Goal: Task Accomplishment & Management: Use online tool/utility

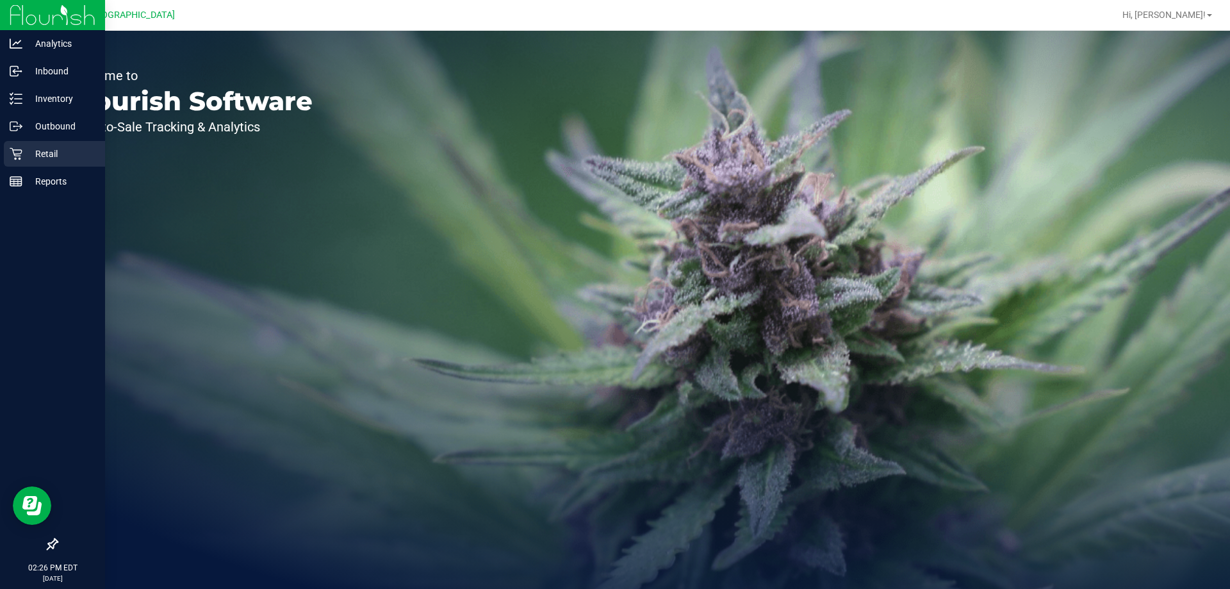
click at [37, 149] on p "Retail" at bounding box center [60, 153] width 77 height 15
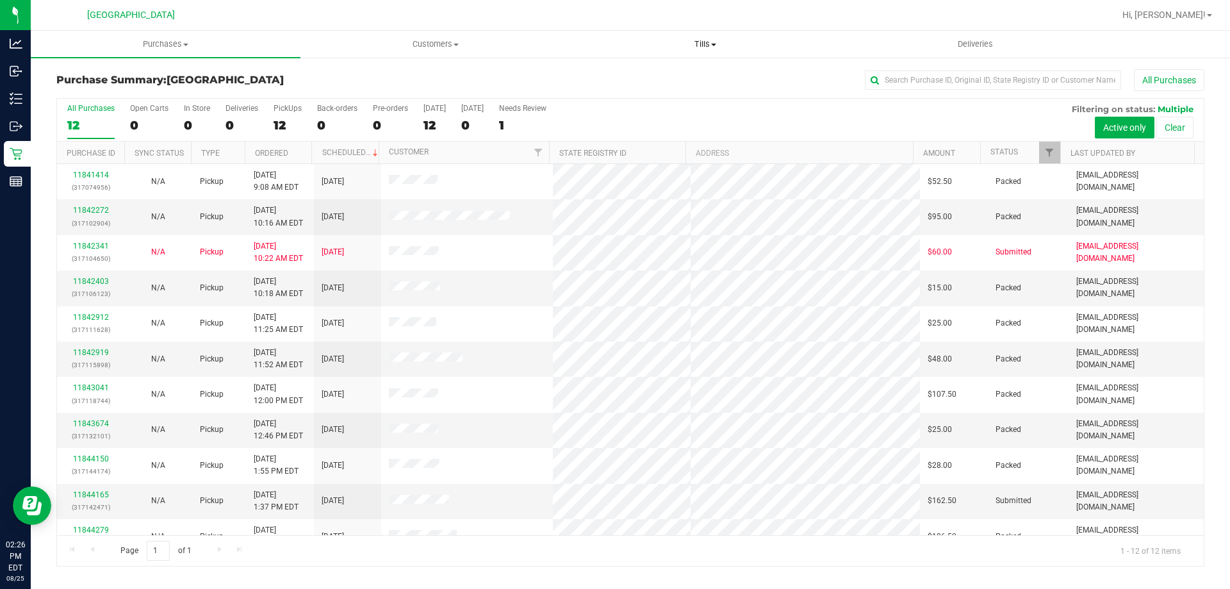
click at [702, 42] on span "Tills" at bounding box center [705, 44] width 269 height 12
click at [616, 89] on span "Reconcile e-payments" at bounding box center [634, 92] width 128 height 11
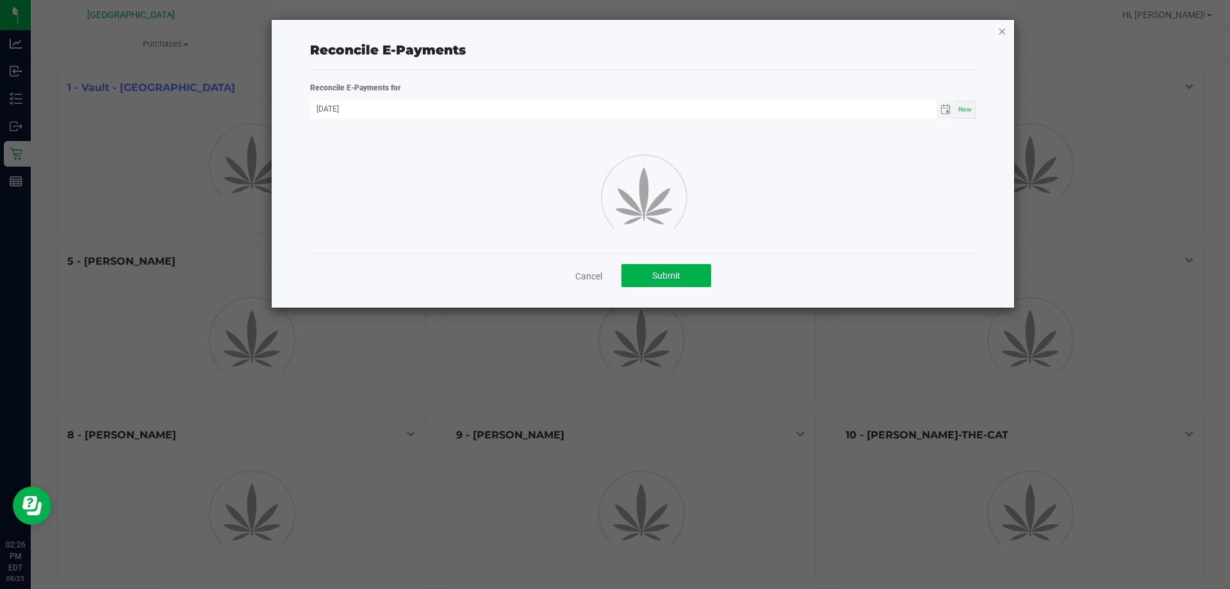
click at [1000, 31] on icon "button" at bounding box center [1002, 30] width 9 height 15
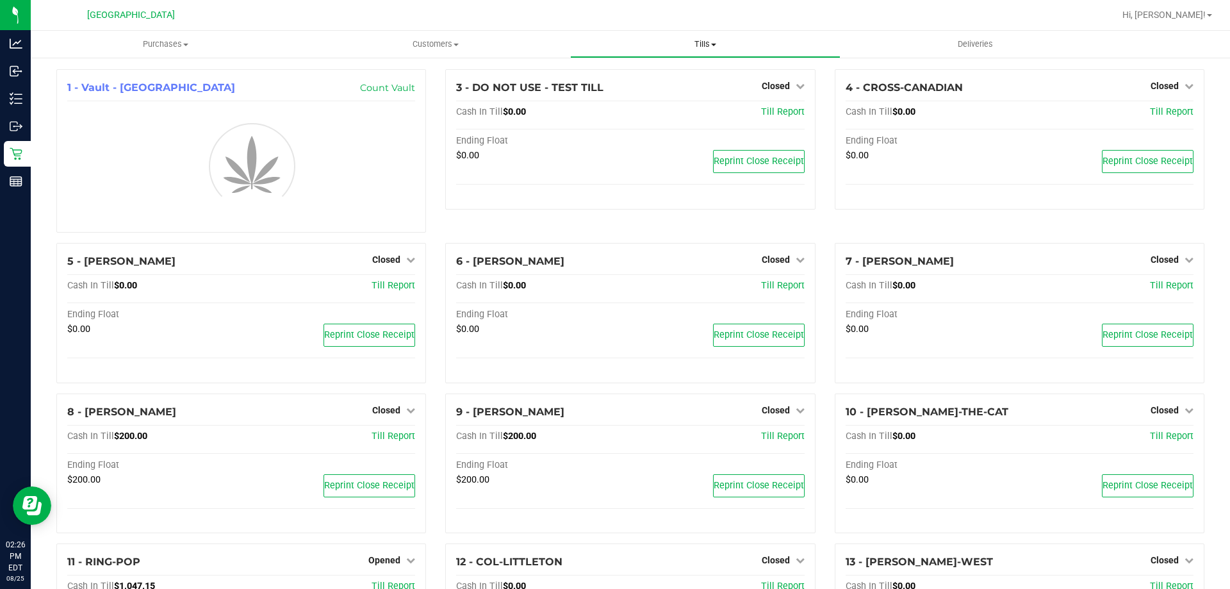
click at [708, 42] on span "Tills" at bounding box center [705, 44] width 269 height 12
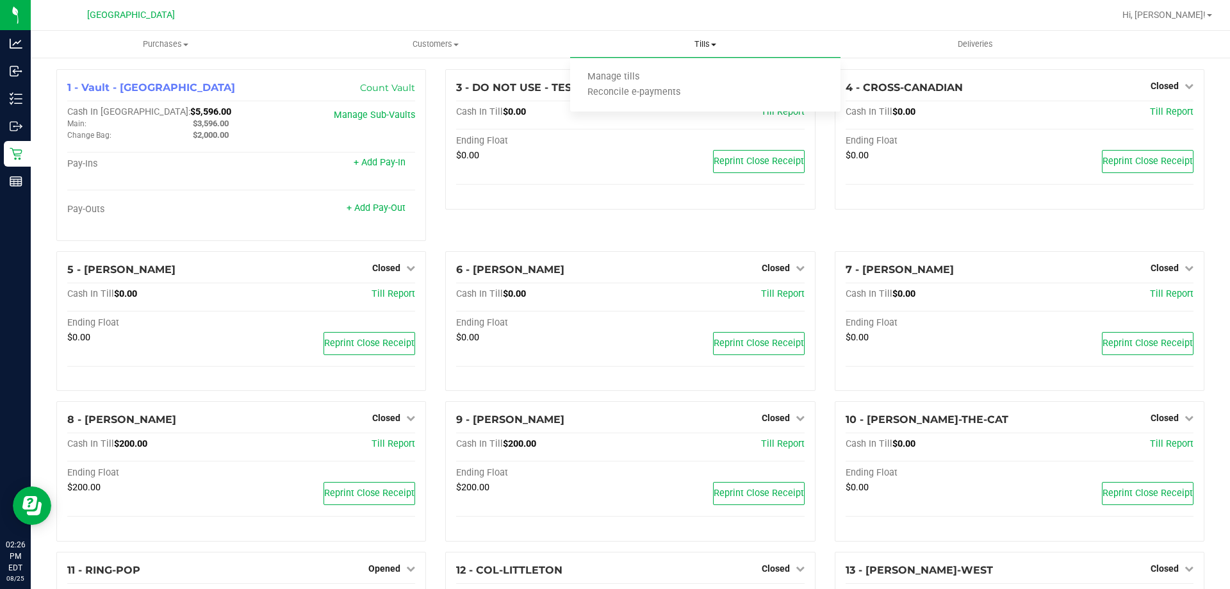
click at [624, 68] on ul "Manage tills Reconcile e-payments" at bounding box center [705, 85] width 270 height 54
click at [620, 73] on span "Manage tills" at bounding box center [613, 77] width 87 height 11
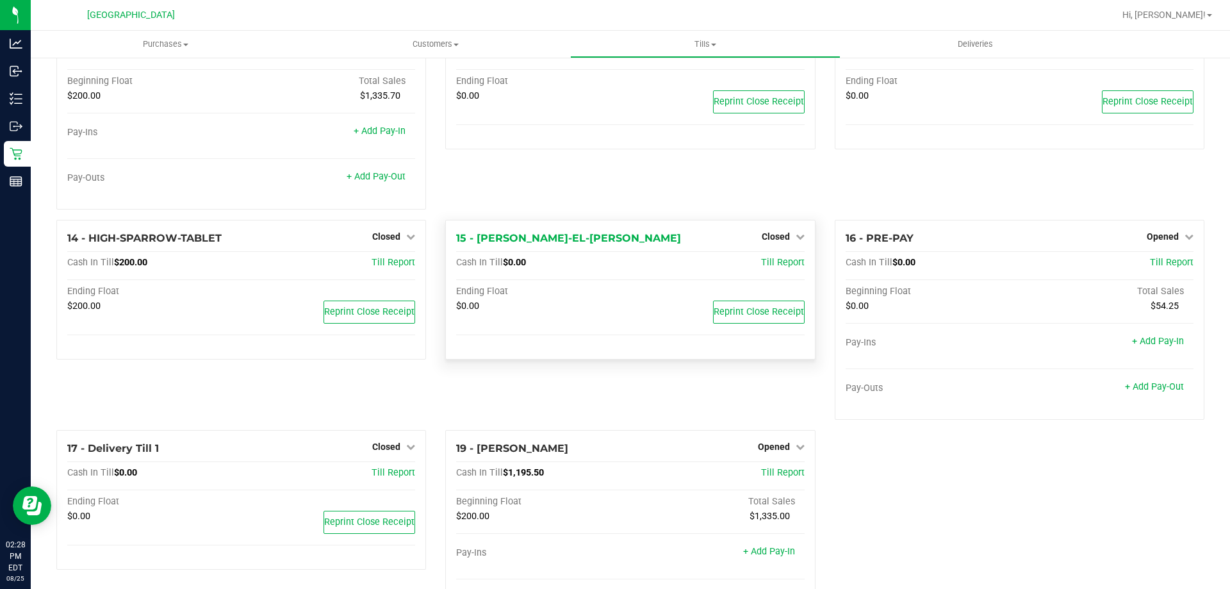
scroll to position [608, 0]
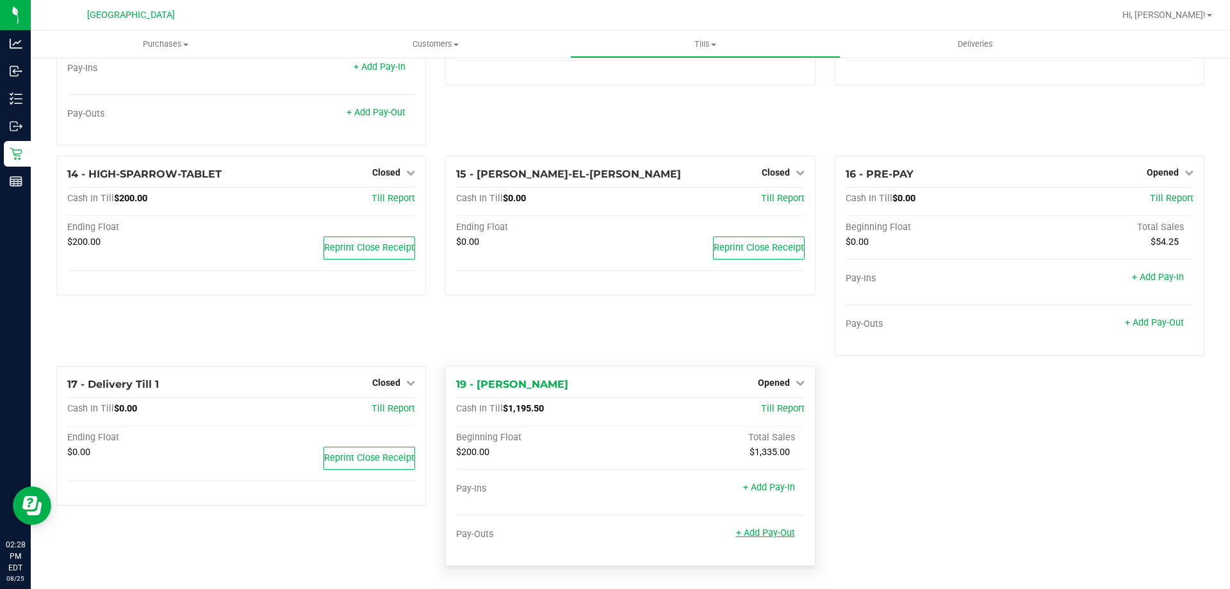
click at [765, 533] on link "+ Add Pay-Out" at bounding box center [765, 532] width 59 height 11
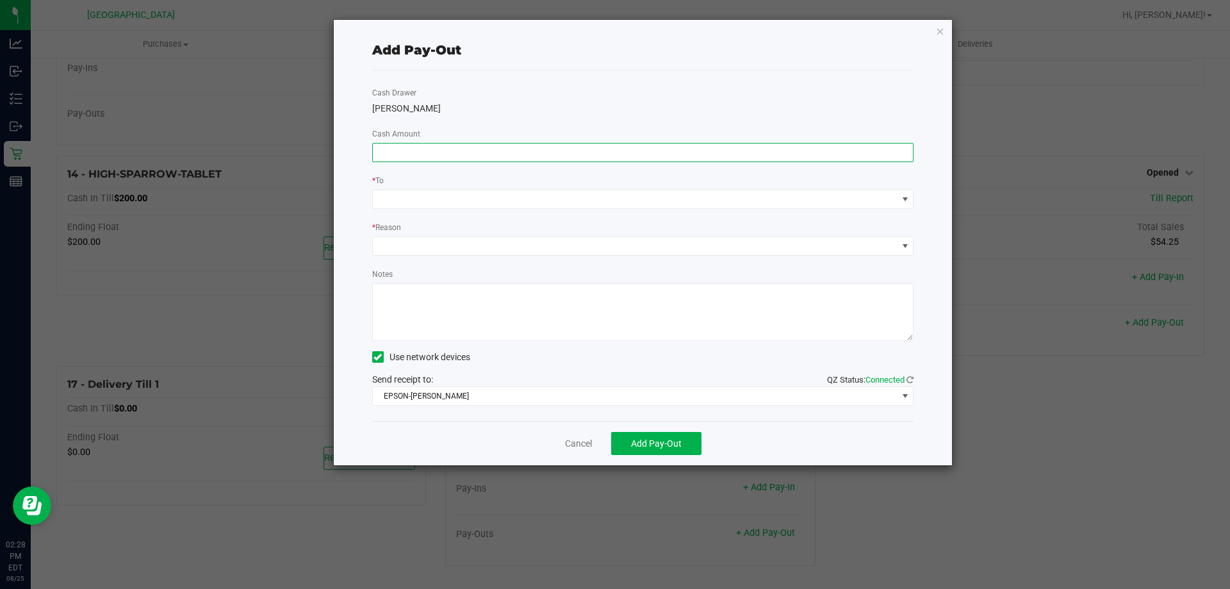
click at [458, 150] on input at bounding box center [643, 153] width 541 height 18
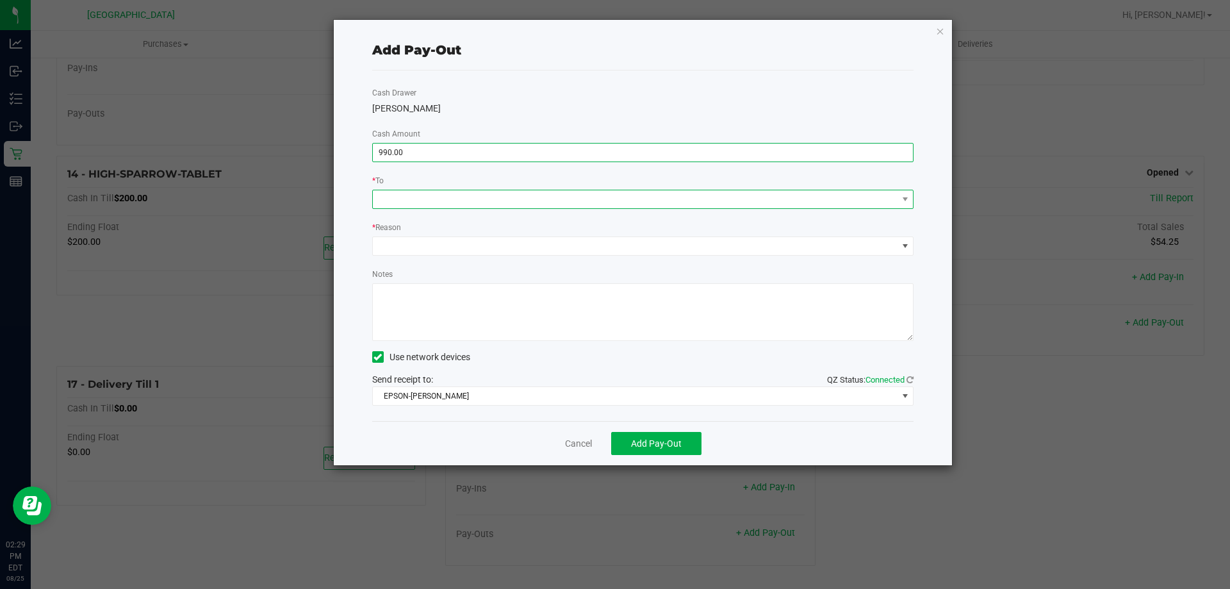
type input "$990.00"
click at [411, 191] on span at bounding box center [635, 199] width 525 height 18
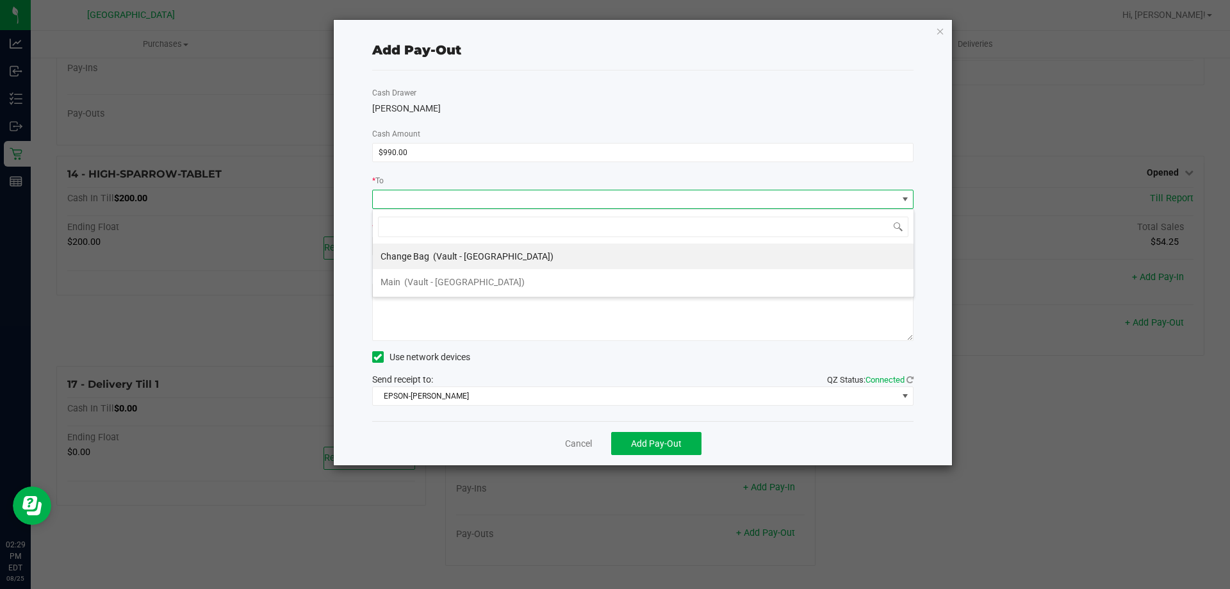
scroll to position [19, 542]
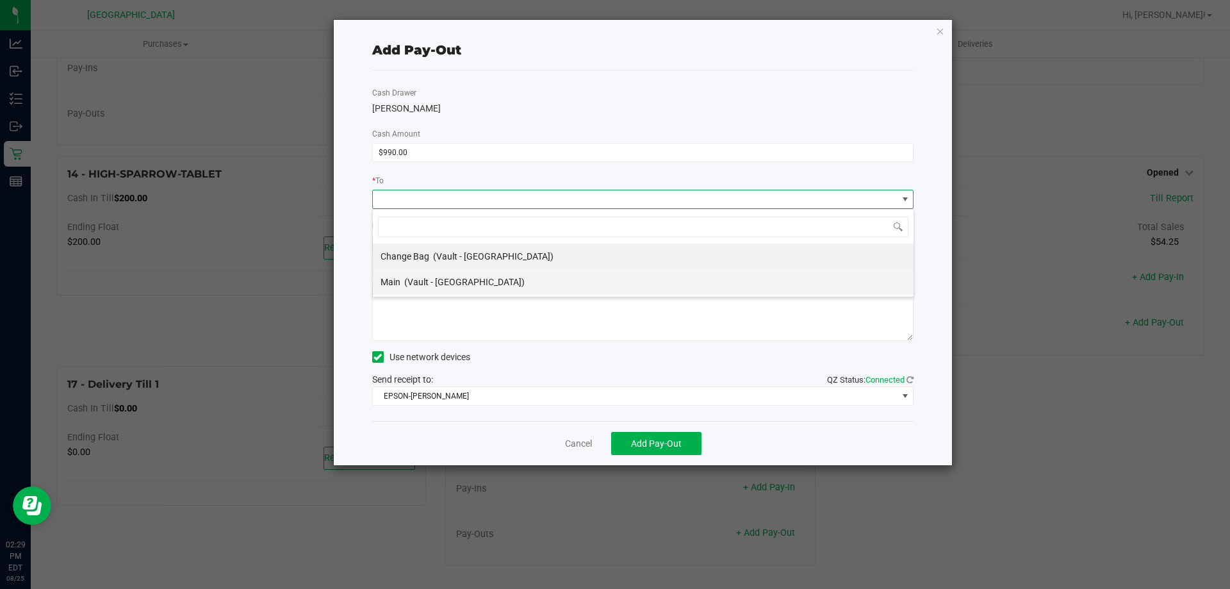
click at [445, 281] on span "(Vault - [GEOGRAPHIC_DATA])" at bounding box center [464, 282] width 120 height 10
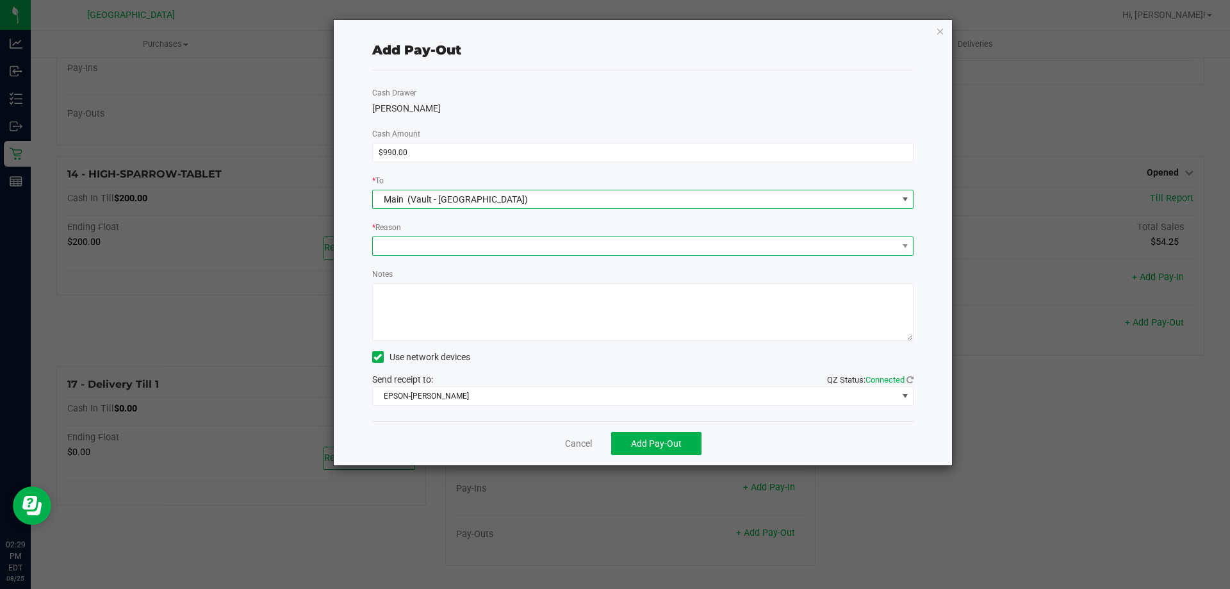
click at [460, 253] on span at bounding box center [635, 246] width 525 height 18
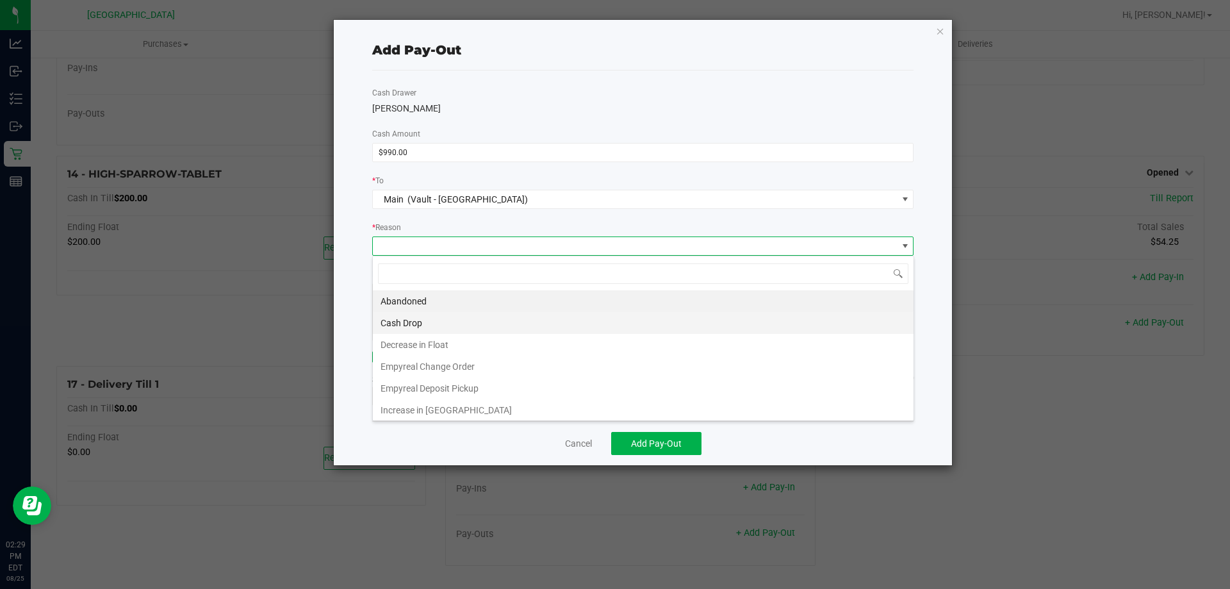
click at [438, 315] on li "Cash Drop" at bounding box center [643, 323] width 541 height 22
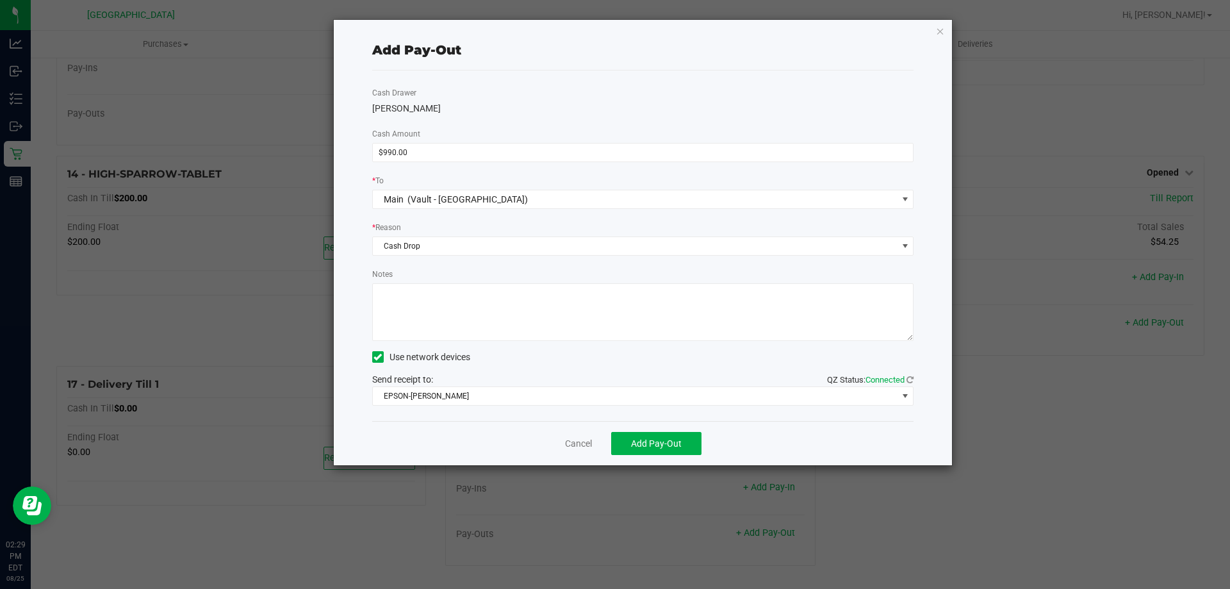
click at [472, 308] on textarea "Notes" at bounding box center [643, 312] width 542 height 58
type textarea "CASH DROP [PERSON_NAME] $990.00 [DATE] -AB"
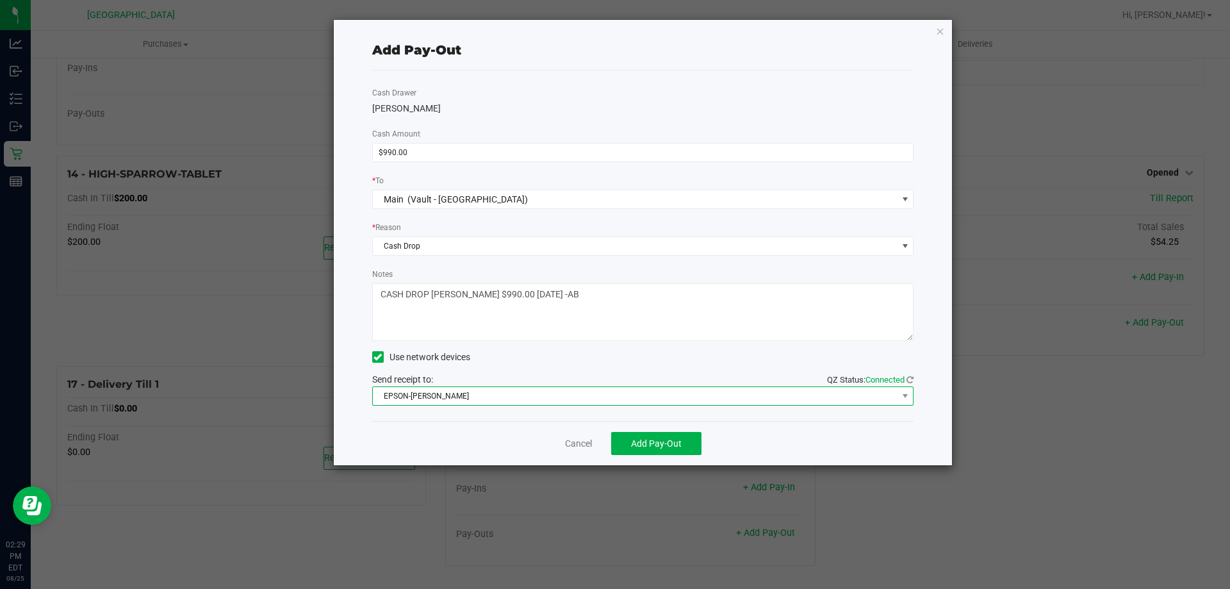
click at [515, 393] on span "EPSON-[PERSON_NAME]" at bounding box center [635, 396] width 525 height 18
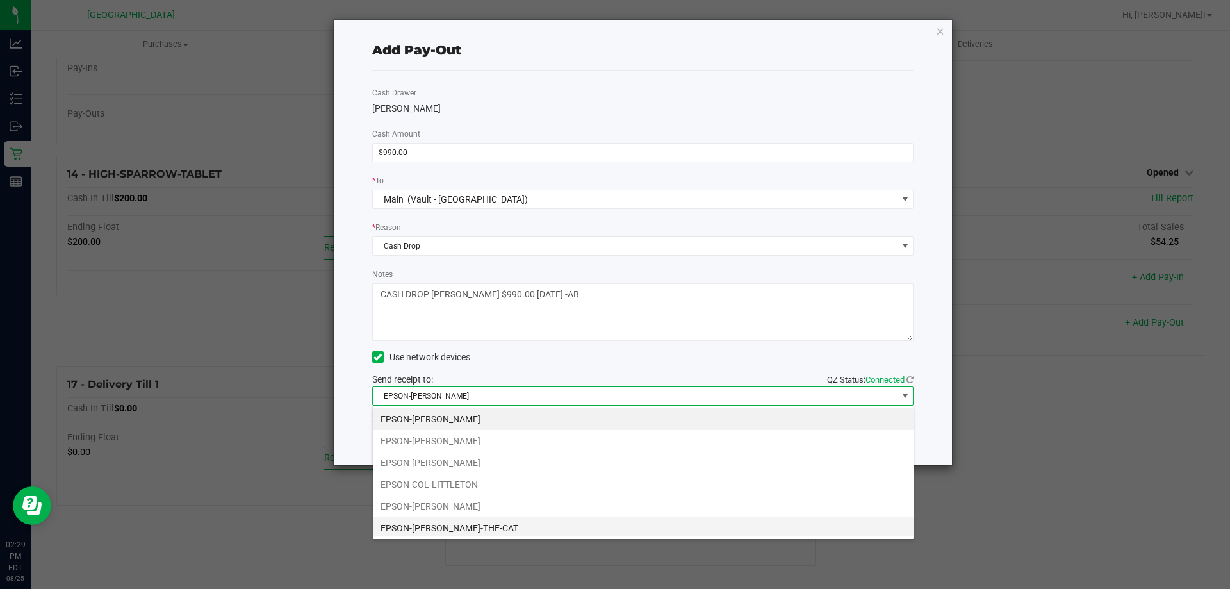
click at [449, 531] on li "EPSON-[PERSON_NAME]-THE-CAT" at bounding box center [643, 528] width 541 height 22
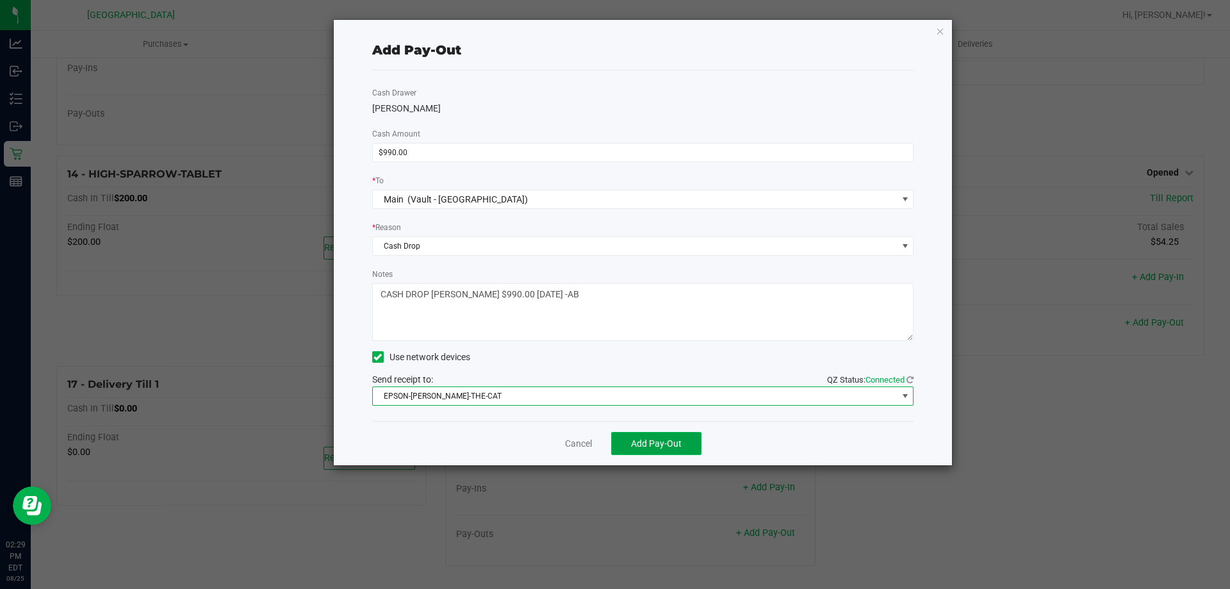
click at [651, 439] on span "Add Pay-Out" at bounding box center [656, 443] width 51 height 10
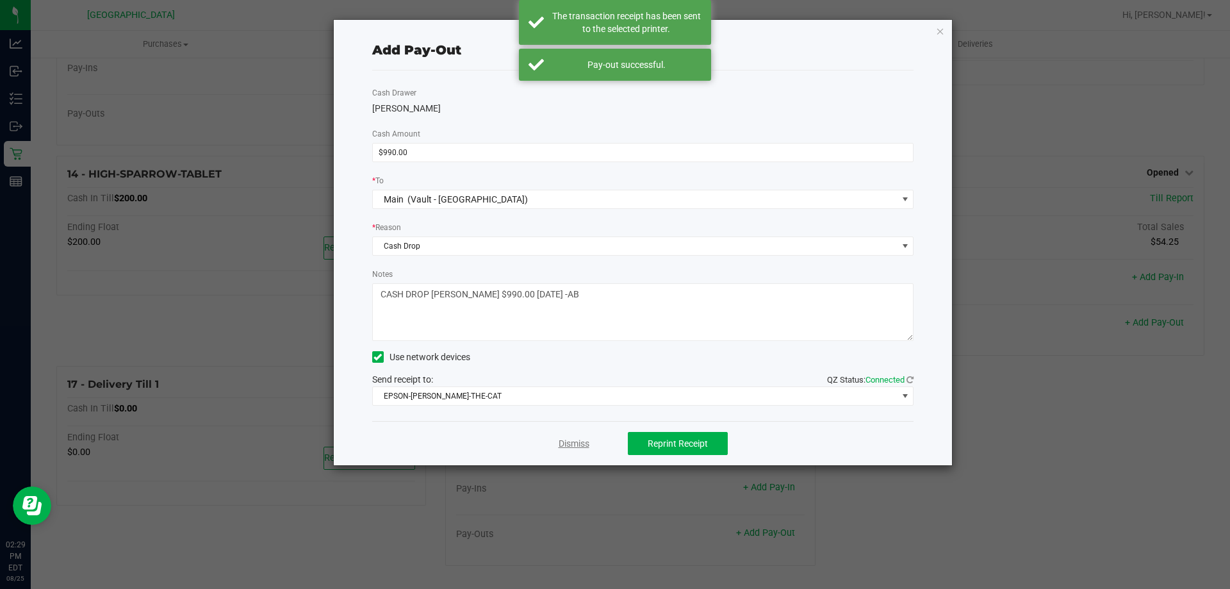
click at [574, 443] on link "Dismiss" at bounding box center [574, 443] width 31 height 13
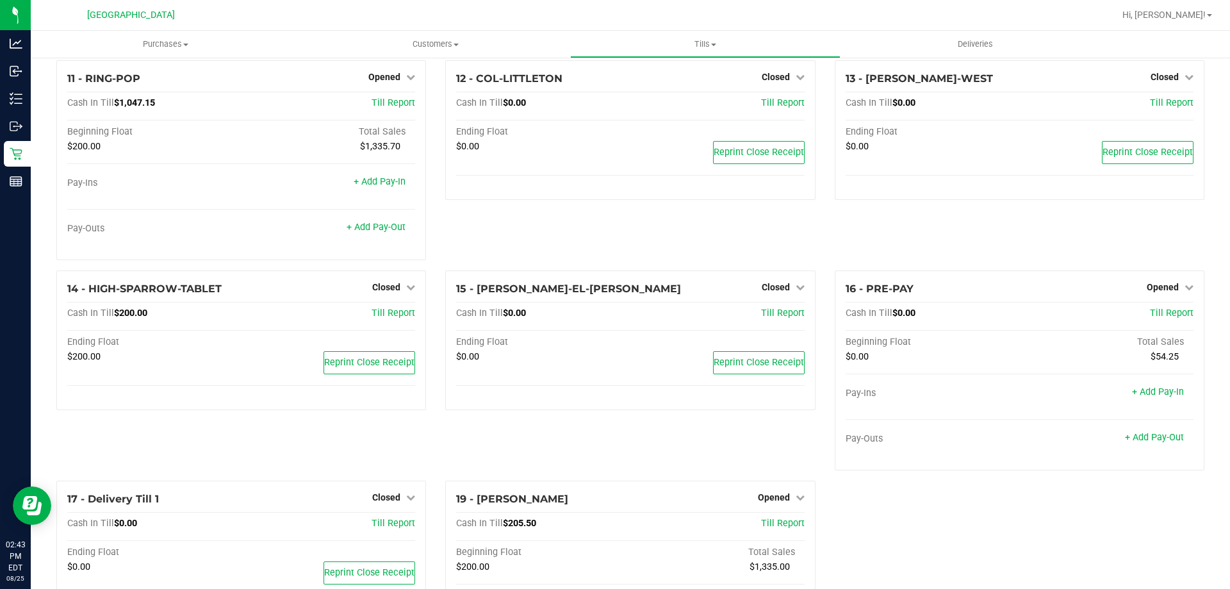
scroll to position [369, 0]
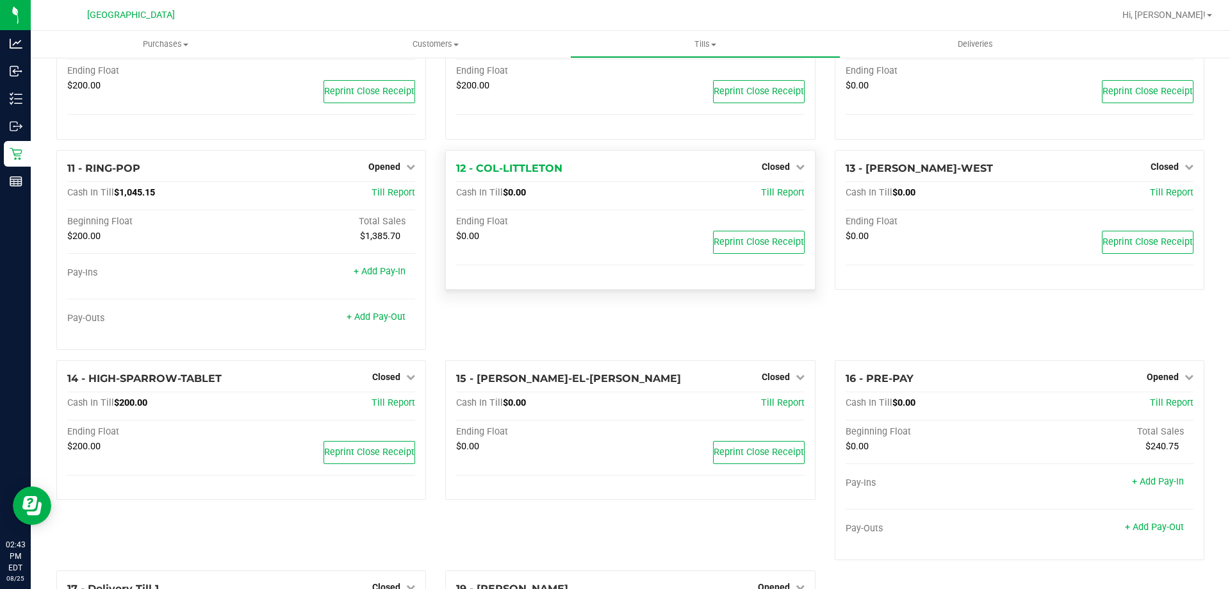
scroll to position [412, 0]
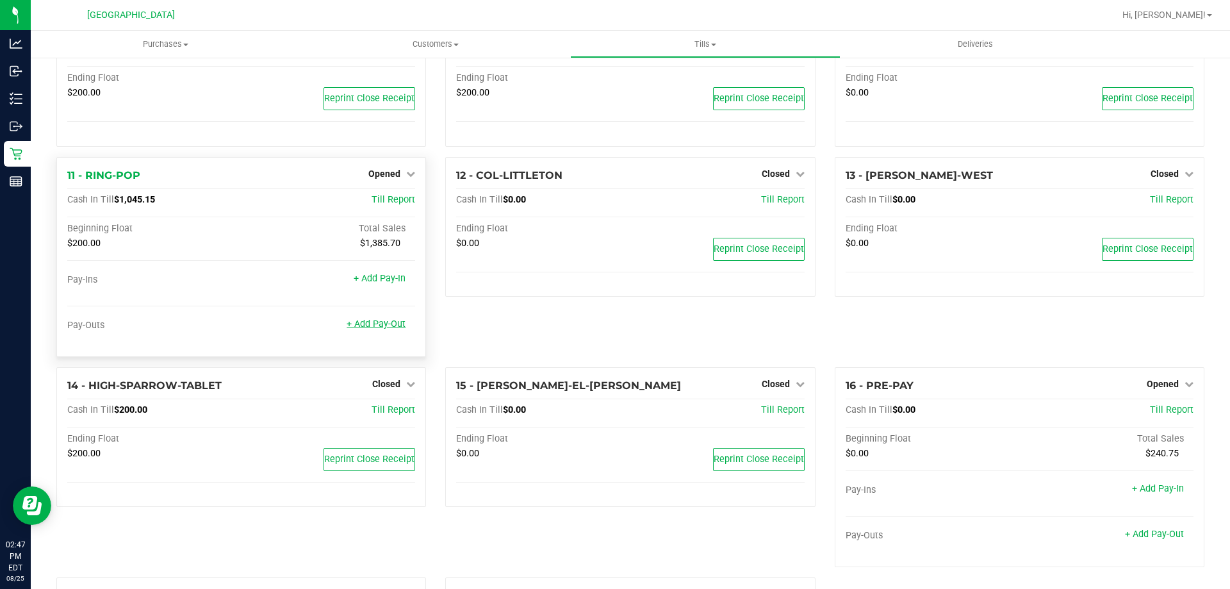
click at [382, 323] on link "+ Add Pay-Out" at bounding box center [376, 324] width 59 height 11
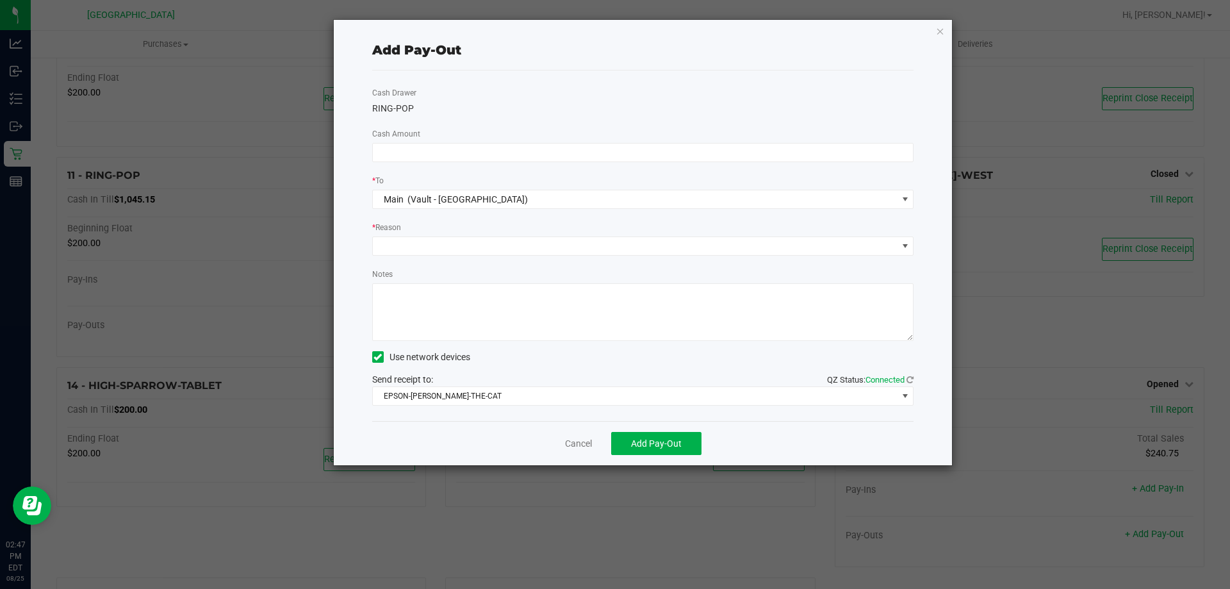
click at [452, 140] on div "Cash Drawer RING-POP Cash Amount * To Main (Vault - Orange Park WC) * Reason No…" at bounding box center [643, 245] width 542 height 351
click at [450, 146] on input at bounding box center [643, 153] width 541 height 18
type input "$840.00"
click at [438, 245] on span at bounding box center [635, 246] width 525 height 18
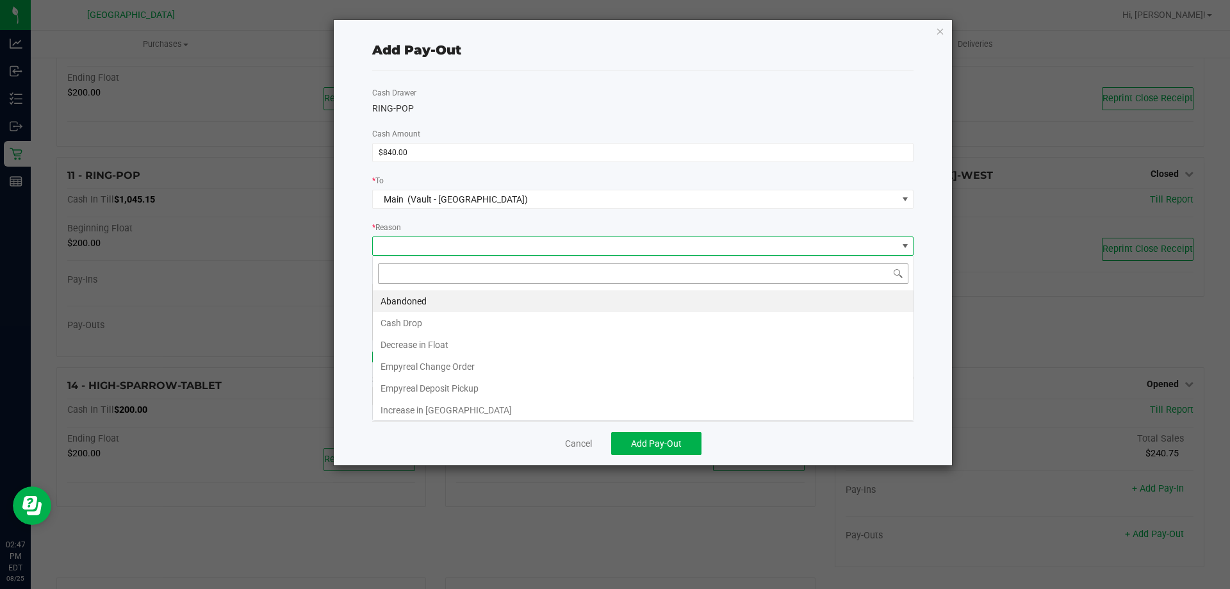
scroll to position [19, 542]
click at [431, 326] on li "Cash Drop" at bounding box center [643, 323] width 541 height 22
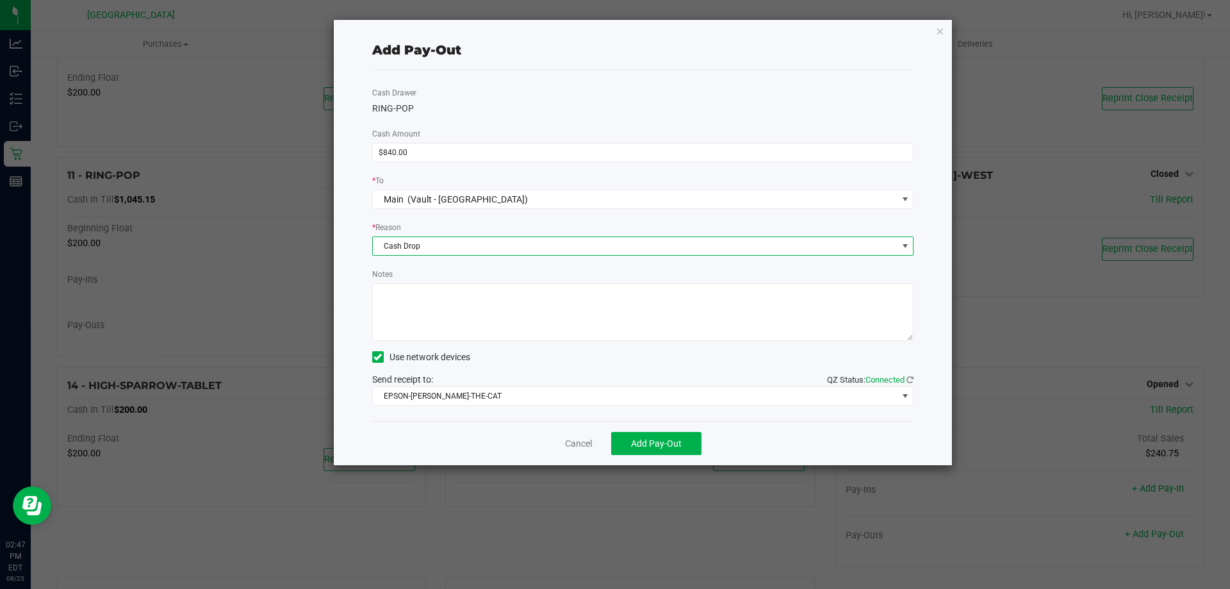
click at [435, 315] on textarea "Notes" at bounding box center [643, 312] width 542 height 58
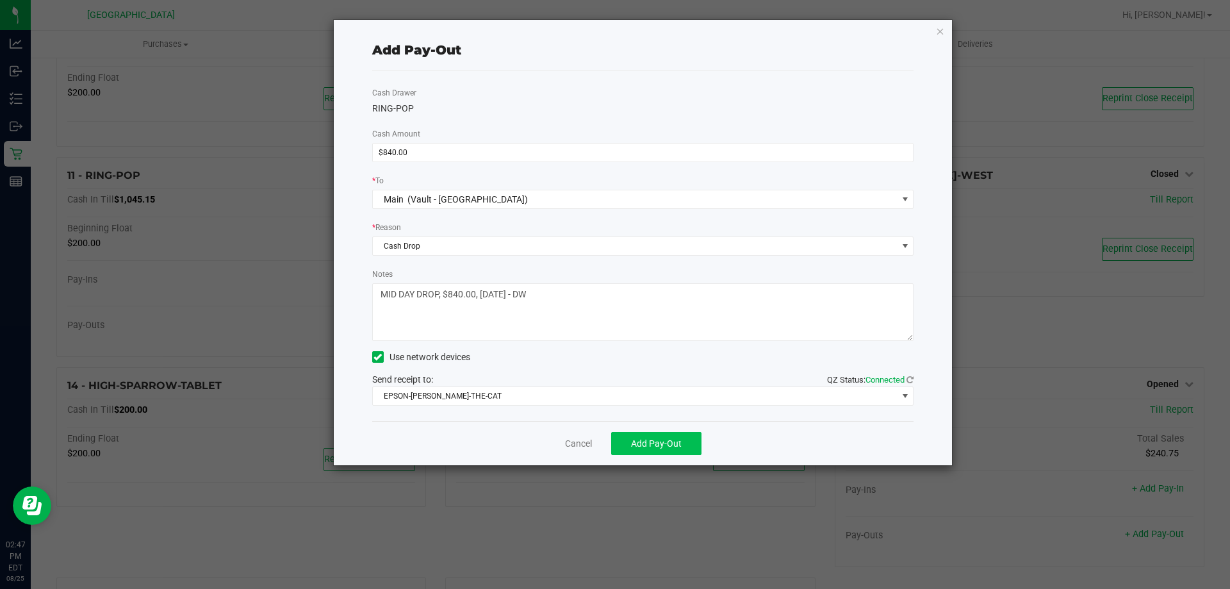
type textarea "MID DAY DROP, $840.00, 8/25/25 - DW"
click at [652, 450] on button "Add Pay-Out" at bounding box center [656, 443] width 90 height 23
